Goal: Transaction & Acquisition: Subscribe to service/newsletter

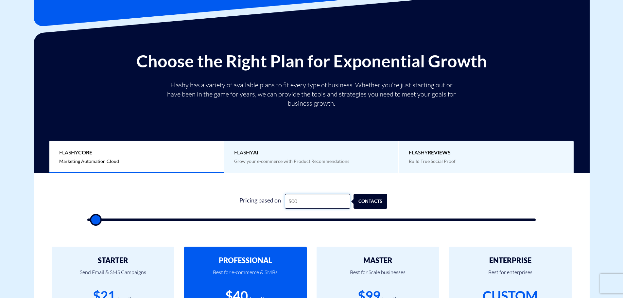
click at [315, 203] on input "500" at bounding box center [317, 201] width 65 height 15
type input "1"
type input "500"
type input "10"
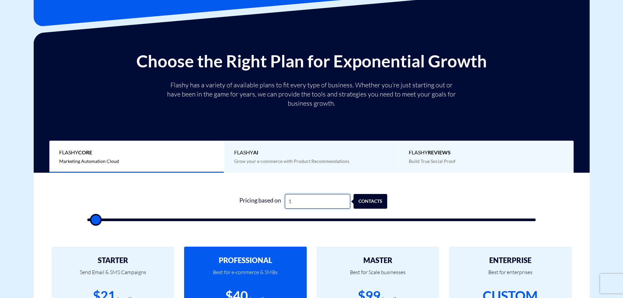
type input "500"
type input "100"
type input "500"
type input "1,000"
type input "1000"
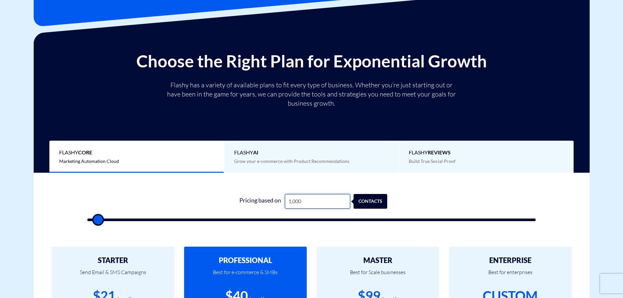
type input "10,000"
type input "10000"
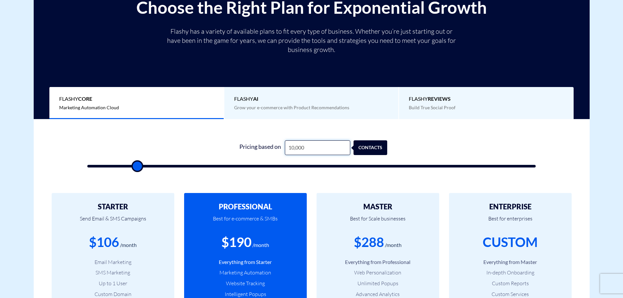
scroll to position [131, 0]
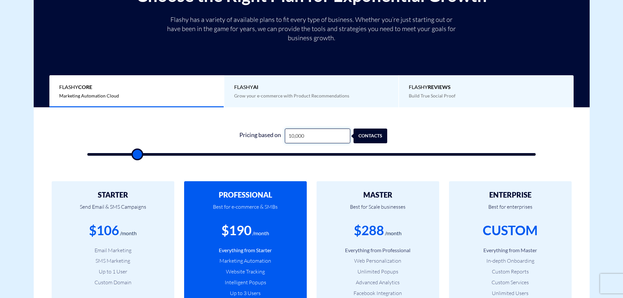
type input "10,000"
